Goal: Information Seeking & Learning: Learn about a topic

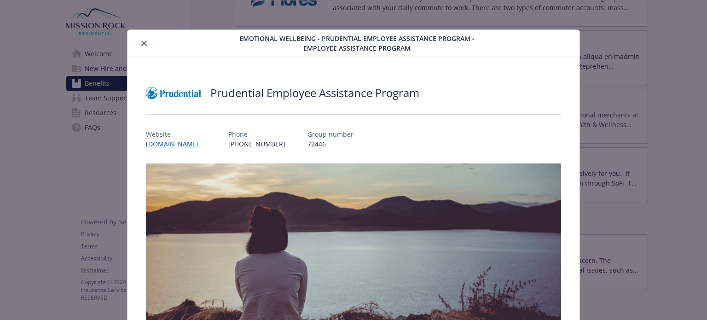
scroll to position [28, 0]
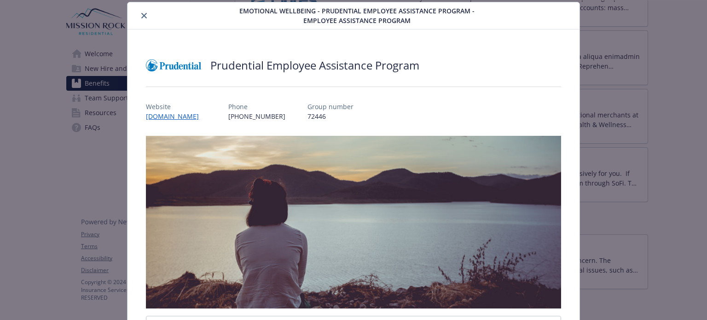
click at [608, 180] on div "Emotional Wellbeing - Prudential Employee Assistance Program - Employee Assista…" at bounding box center [353, 258] width 565 height 513
